Goal: Task Accomplishment & Management: Complete application form

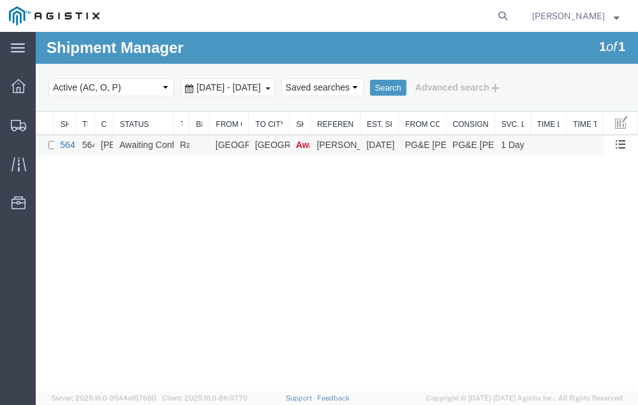
click at [64, 143] on link "56470760" at bounding box center [80, 145] width 40 height 10
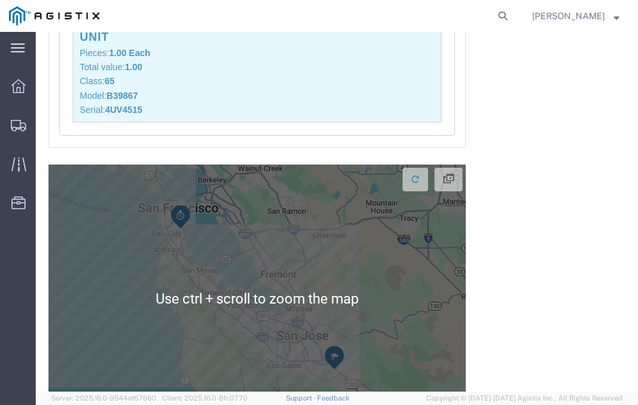
scroll to position [1573, 0]
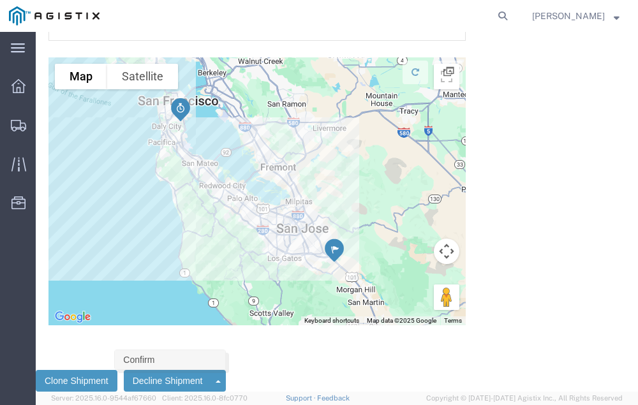
click link "Confirm"
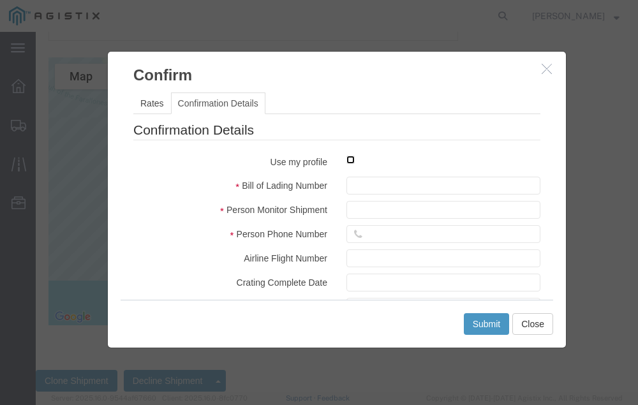
click input "checkbox"
checkbox input "true"
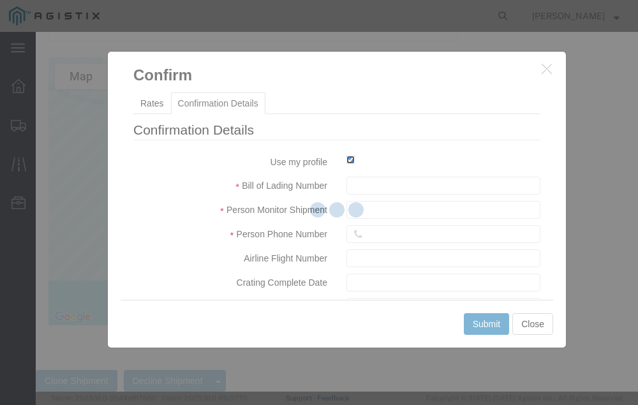
type input "[PERSON_NAME]"
type input "[PHONE_NUMBER]"
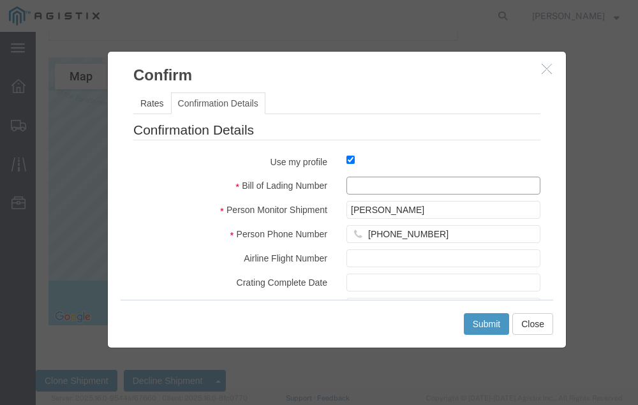
click input "text"
type input "56470760"
click button "Submit"
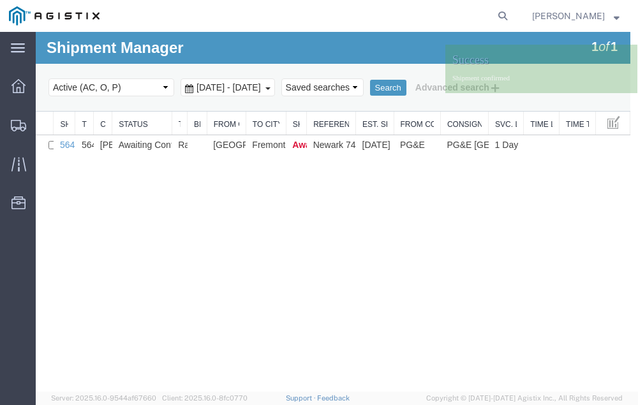
scroll to position [0, 0]
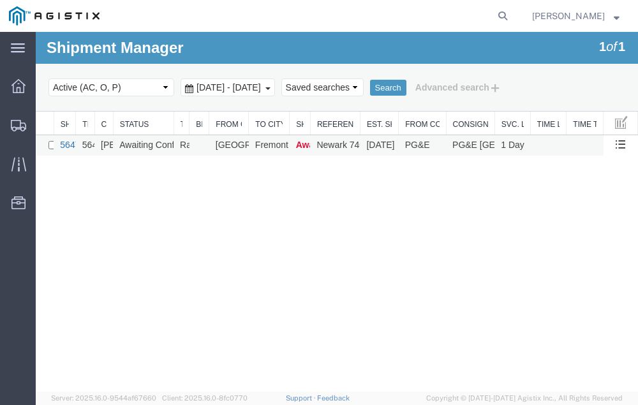
click at [66, 145] on link "56471477" at bounding box center [80, 145] width 40 height 10
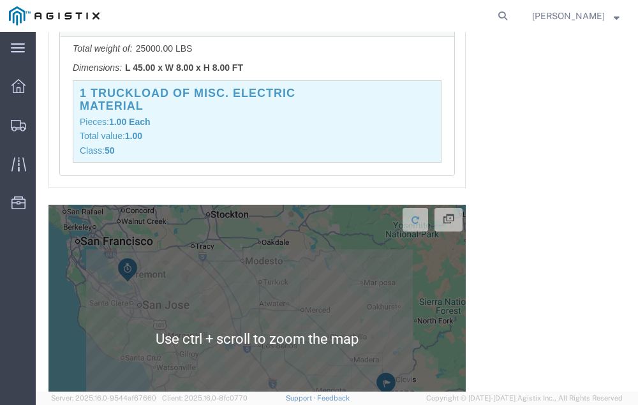
scroll to position [1478, 0]
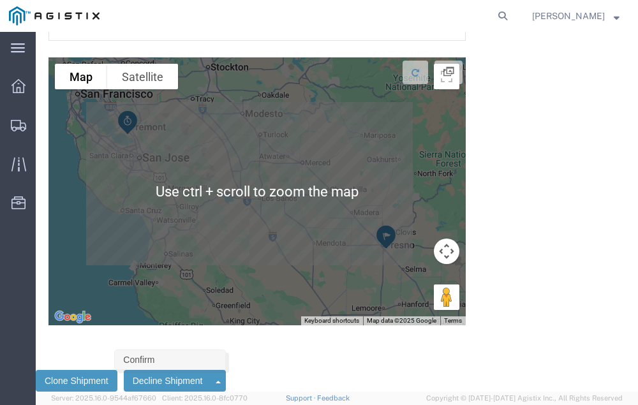
click link "Confirm"
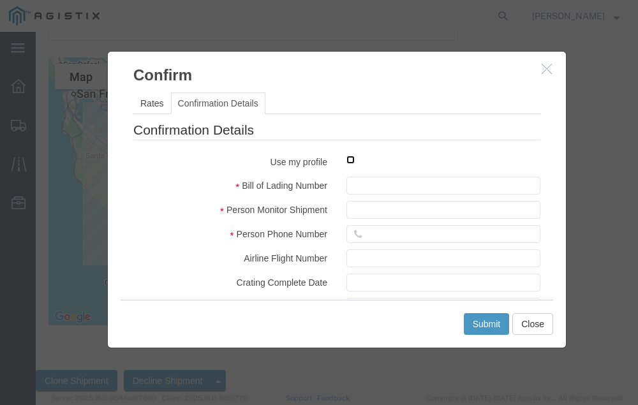
click input "checkbox"
checkbox input "true"
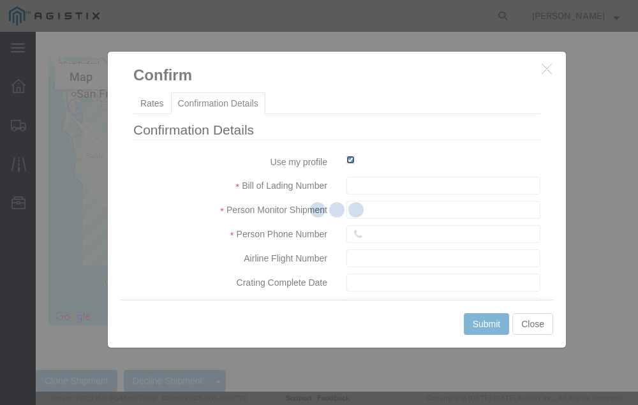
type input "[PERSON_NAME]"
type input "[PHONE_NUMBER]"
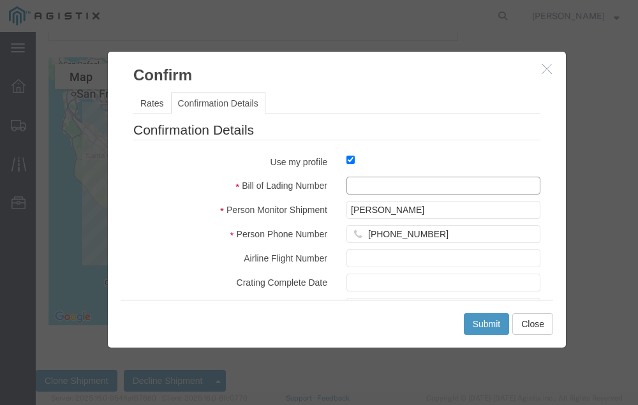
click input "text"
type input "56471477"
click button "Submit"
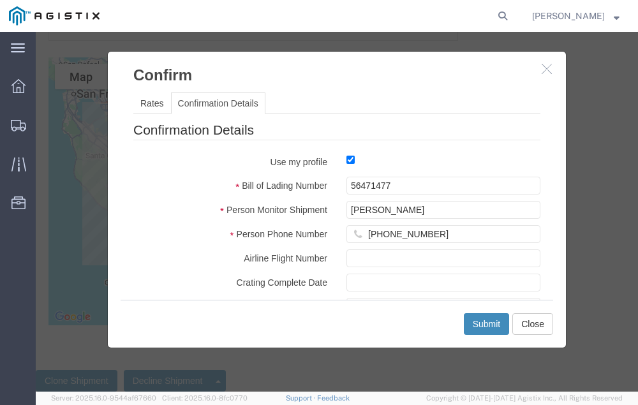
scroll to position [0, 0]
